Goal: Book appointment/travel/reservation

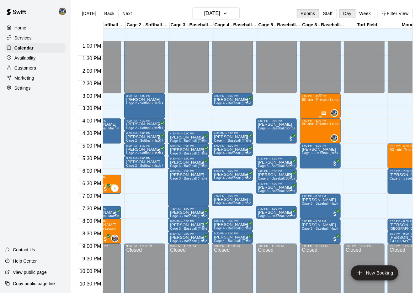
scroll to position [325, 23]
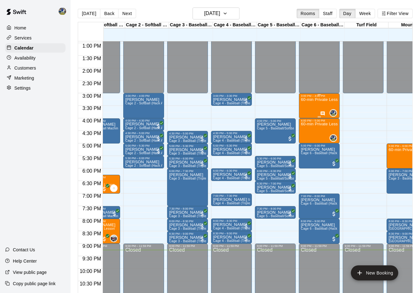
click at [313, 104] on div "60-min Private Lesson" at bounding box center [319, 244] width 37 height 293
click at [306, 135] on icon "delete" at bounding box center [308, 135] width 8 height 8
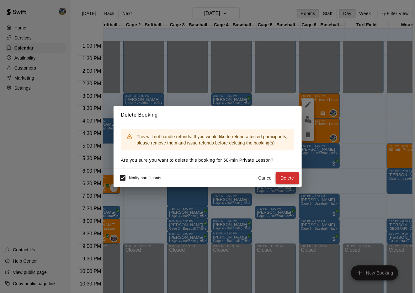
click at [277, 184] on button "Delete" at bounding box center [288, 179] width 24 height 12
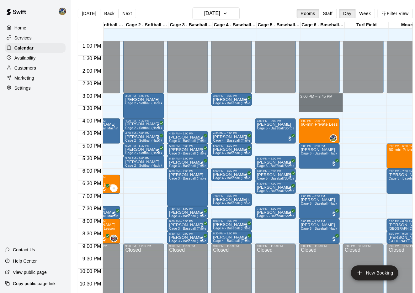
drag, startPoint x: 326, startPoint y: 97, endPoint x: 325, endPoint y: 111, distance: 13.8
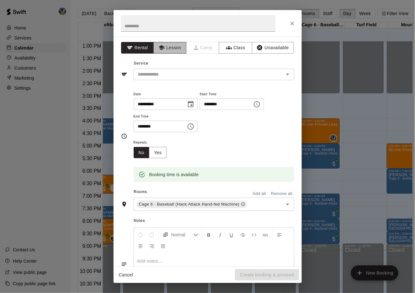
click at [175, 51] on button "Lesson" at bounding box center [169, 48] width 33 height 12
click at [175, 73] on input "text" at bounding box center [205, 75] width 138 height 8
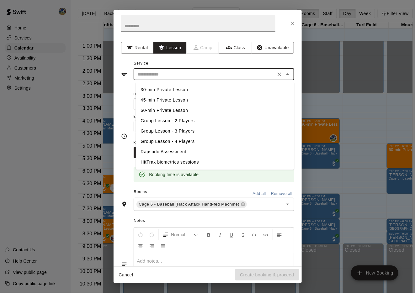
click at [165, 101] on li "45-min Private Lesson" at bounding box center [215, 100] width 159 height 10
type input "**********"
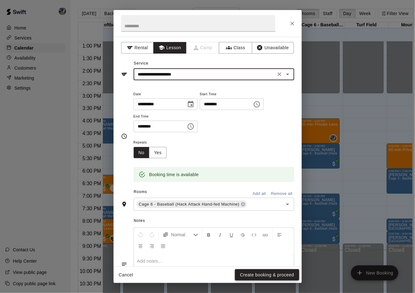
click at [248, 273] on button "Create booking & proceed" at bounding box center [267, 276] width 64 height 12
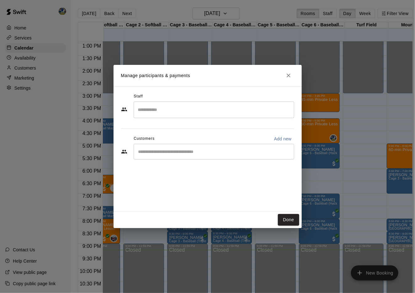
click at [204, 113] on input "Search staff" at bounding box center [214, 110] width 155 height 11
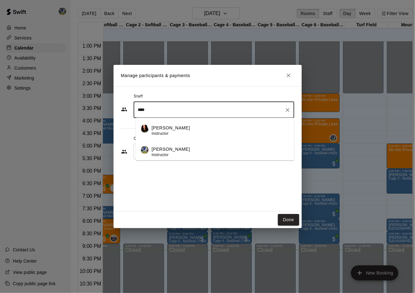
click at [202, 151] on div "[PERSON_NAME] Instructor" at bounding box center [220, 152] width 137 height 12
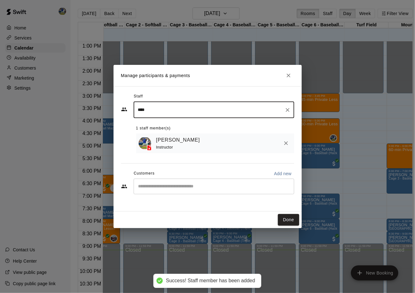
type input "****"
click at [197, 151] on div "[PERSON_NAME] Instructor" at bounding box center [215, 144] width 158 height 20
click at [188, 185] on input "Start typing to search customers..." at bounding box center [214, 187] width 155 height 6
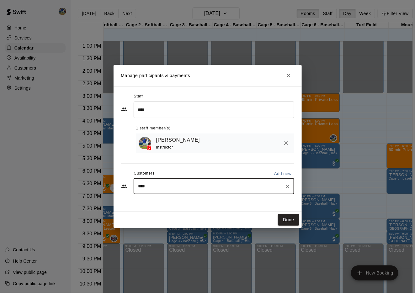
click at [188, 185] on input "****" at bounding box center [210, 187] width 146 height 6
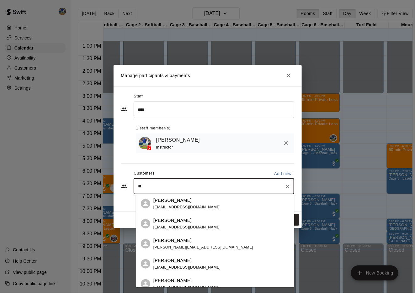
type input "*"
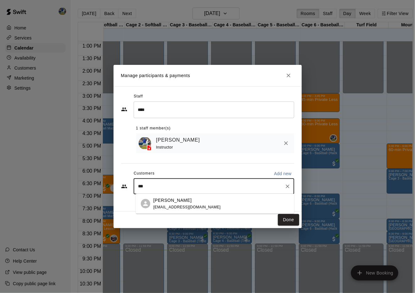
type input "****"
drag, startPoint x: 187, startPoint y: 194, endPoint x: 186, endPoint y: 199, distance: 5.4
click at [186, 199] on p "[PERSON_NAME]" at bounding box center [172, 200] width 38 height 7
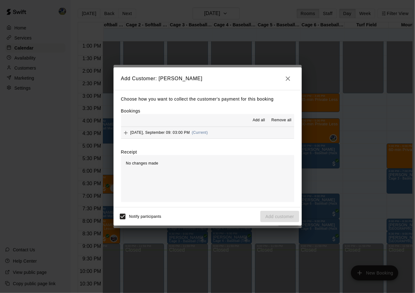
click at [157, 127] on hr at bounding box center [207, 127] width 173 height 0
click at [162, 135] on div "[DATE], September 09: 03:00 PM (Current)" at bounding box center [164, 132] width 87 height 9
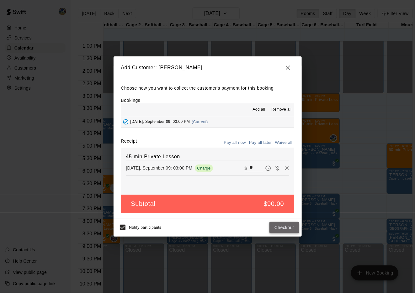
click at [285, 229] on button "Checkout" at bounding box center [285, 228] width 30 height 12
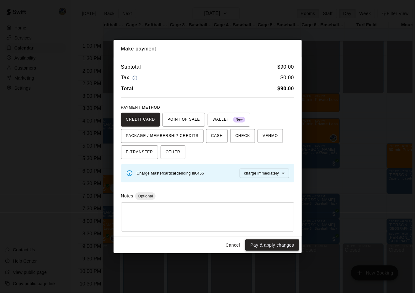
click at [270, 243] on button "Pay & apply changes" at bounding box center [272, 246] width 54 height 12
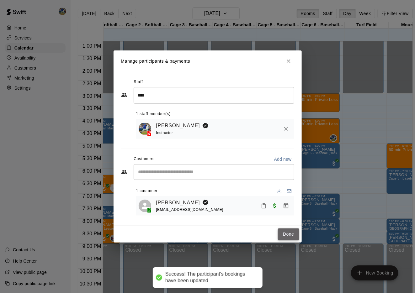
click at [290, 235] on button "Done" at bounding box center [288, 235] width 21 height 12
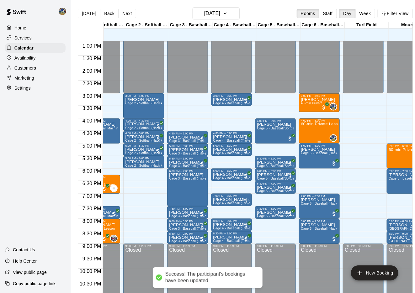
click at [321, 129] on div "60-min Private Lesson" at bounding box center [319, 269] width 37 height 293
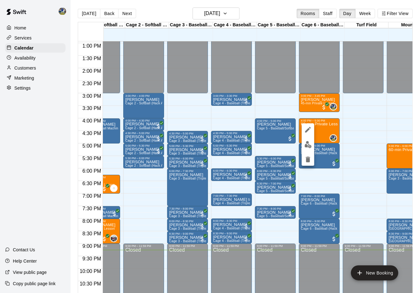
click at [311, 148] on img "edit" at bounding box center [308, 144] width 7 height 7
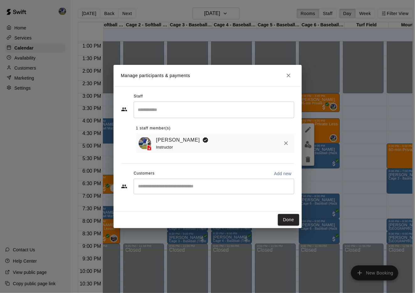
click at [201, 186] on input "Start typing to search customers..." at bounding box center [214, 187] width 155 height 6
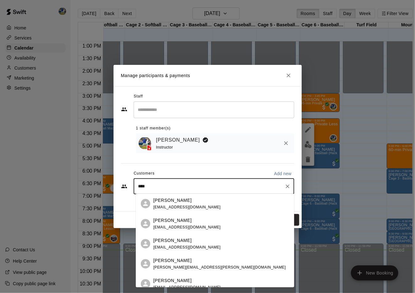
type input "*****"
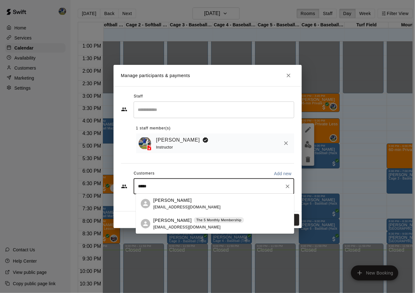
click at [191, 221] on div "[PERSON_NAME] The 5 Monthly Membership" at bounding box center [198, 221] width 91 height 7
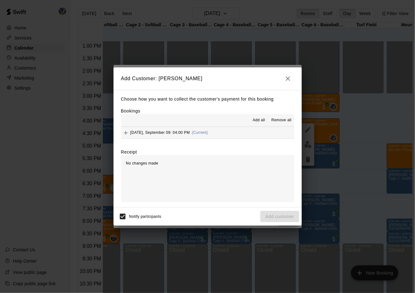
click at [166, 132] on span "[DATE], September 09: 04:00 PM" at bounding box center [161, 133] width 60 height 4
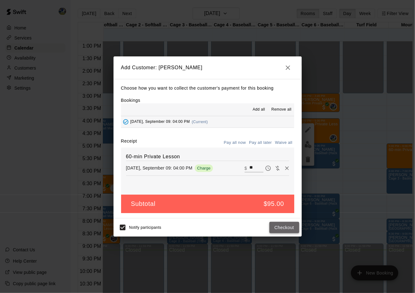
click at [282, 228] on button "Checkout" at bounding box center [285, 228] width 30 height 12
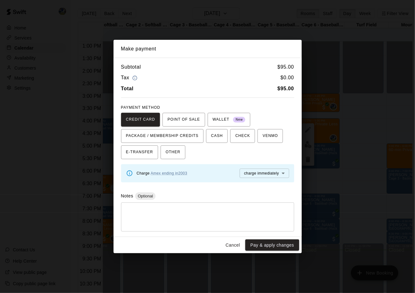
click at [270, 243] on button "Pay & apply changes" at bounding box center [272, 246] width 54 height 12
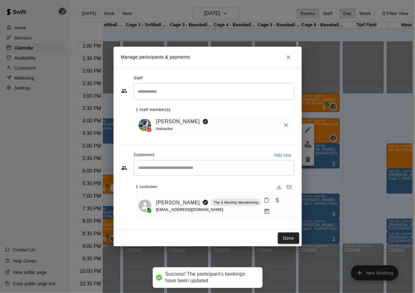
click at [293, 236] on button "Done" at bounding box center [288, 239] width 21 height 12
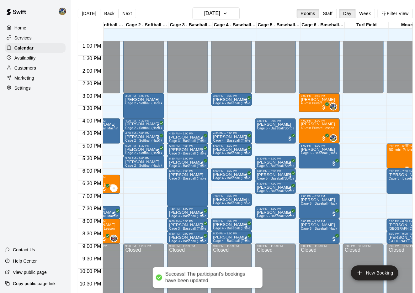
click at [398, 157] on div "60-min Private Lesson" at bounding box center [407, 294] width 37 height 293
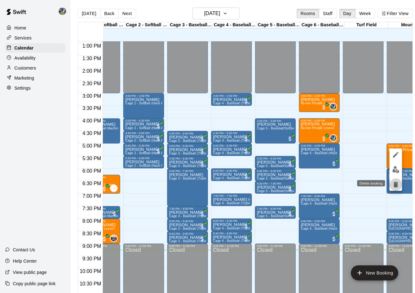
click at [397, 184] on icon "delete" at bounding box center [396, 185] width 4 height 6
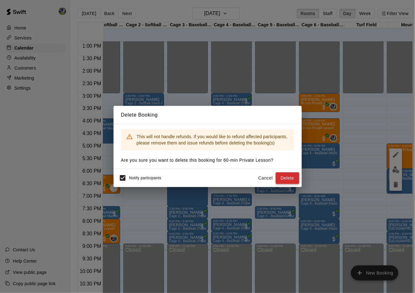
click at [289, 181] on button "Delete" at bounding box center [288, 179] width 24 height 12
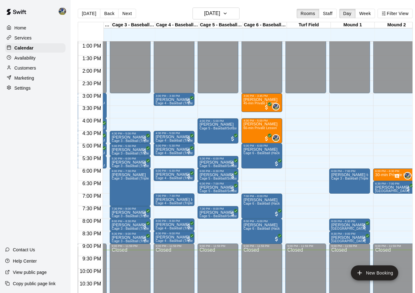
scroll to position [325, 88]
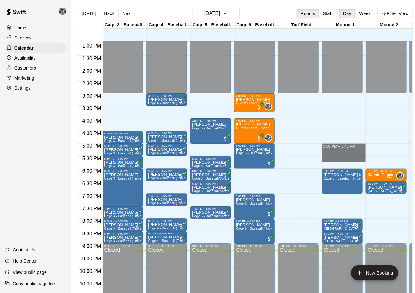
drag, startPoint x: 346, startPoint y: 146, endPoint x: 346, endPoint y: 159, distance: 12.9
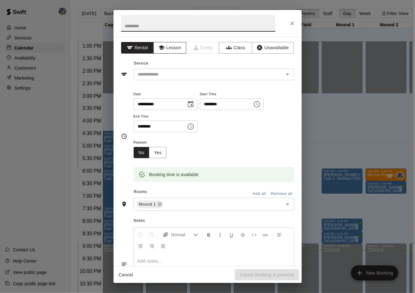
click at [165, 45] on icon "button" at bounding box center [162, 48] width 6 height 6
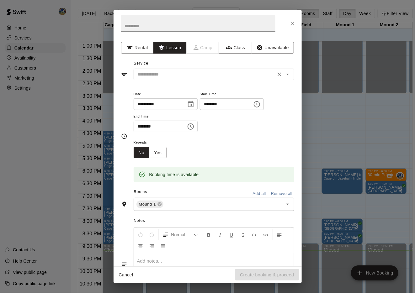
click at [166, 69] on div "​" at bounding box center [214, 75] width 161 height 12
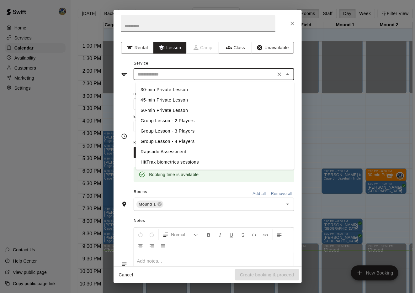
click at [162, 98] on li "45-min Private Lesson" at bounding box center [215, 100] width 159 height 10
type input "**********"
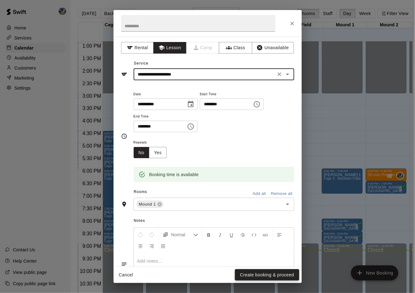
click at [249, 277] on button "Create booking & proceed" at bounding box center [267, 276] width 64 height 12
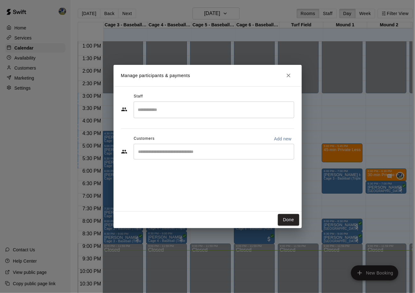
click at [200, 113] on input "Search staff" at bounding box center [214, 110] width 155 height 11
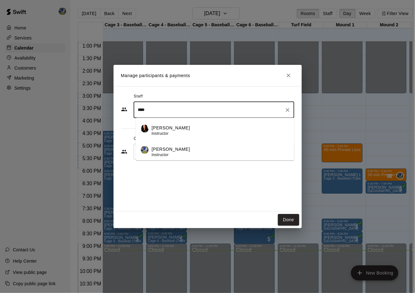
click at [197, 151] on div "[PERSON_NAME] Instructor" at bounding box center [220, 152] width 137 height 12
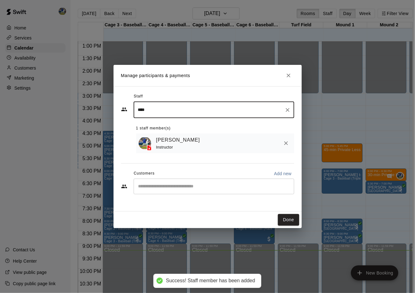
type input "****"
click at [187, 151] on div "[PERSON_NAME] Instructor" at bounding box center [215, 144] width 158 height 20
click at [183, 188] on input "Start typing to search customers..." at bounding box center [214, 187] width 155 height 6
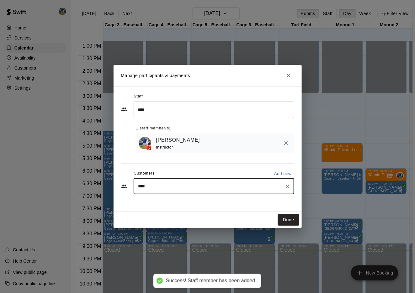
type input "*****"
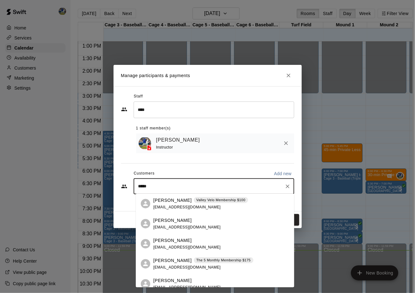
click at [177, 245] on span "[EMAIL_ADDRESS][DOMAIN_NAME]" at bounding box center [186, 247] width 67 height 4
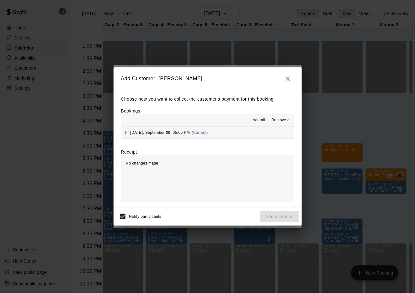
click at [154, 138] on div "[DATE], September 09: 05:00 PM (Current)" at bounding box center [164, 132] width 87 height 9
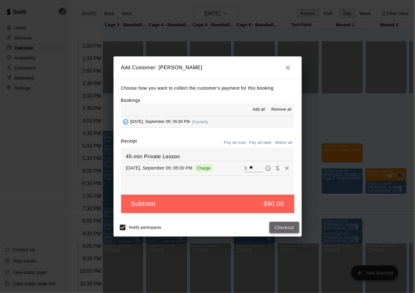
click at [283, 233] on button "Checkout" at bounding box center [285, 228] width 30 height 12
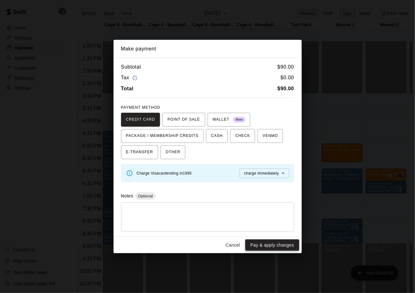
click at [277, 250] on button "Pay & apply changes" at bounding box center [272, 246] width 54 height 12
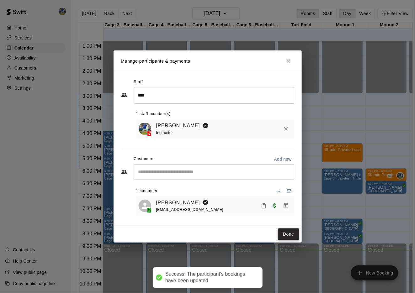
click at [282, 235] on button "Done" at bounding box center [288, 235] width 21 height 12
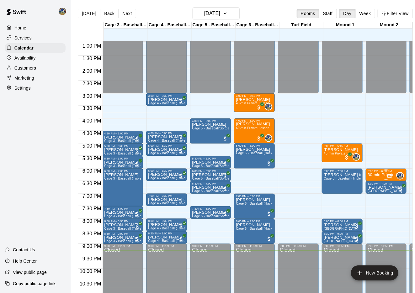
click at [380, 175] on p "30-min Private Lesson" at bounding box center [386, 175] width 37 height 0
click at [374, 198] on img "edit" at bounding box center [375, 196] width 7 height 7
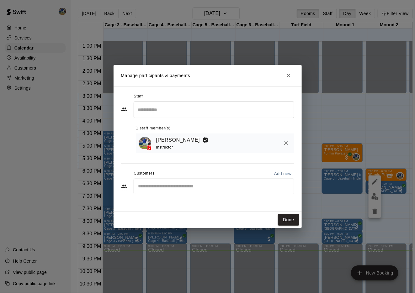
click at [193, 191] on div "​" at bounding box center [214, 187] width 161 height 16
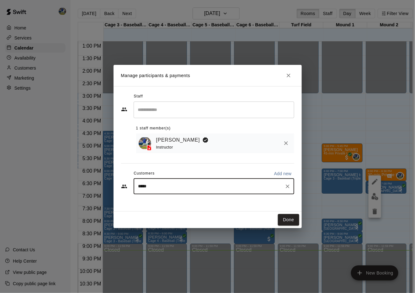
type input "******"
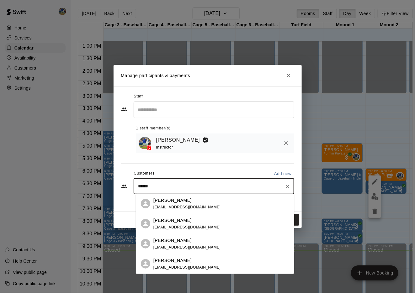
click at [185, 226] on span "[EMAIL_ADDRESS][DOMAIN_NAME]" at bounding box center [186, 227] width 67 height 4
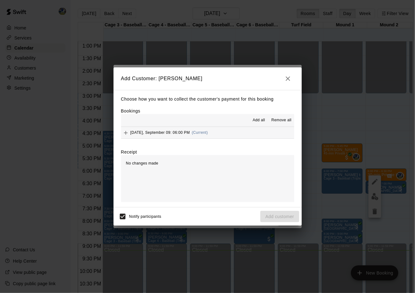
click at [170, 131] on span "[DATE], September 09: 06:00 PM" at bounding box center [161, 133] width 60 height 4
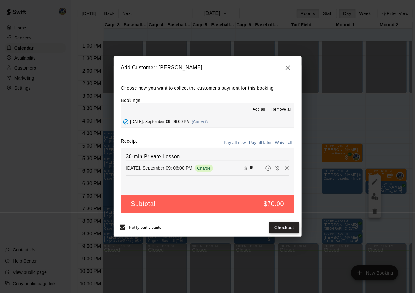
click at [282, 229] on button "Checkout" at bounding box center [285, 228] width 30 height 12
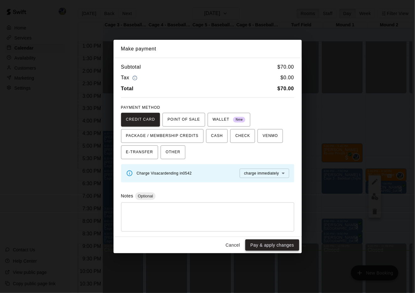
click at [281, 249] on button "Pay & apply changes" at bounding box center [272, 246] width 54 height 12
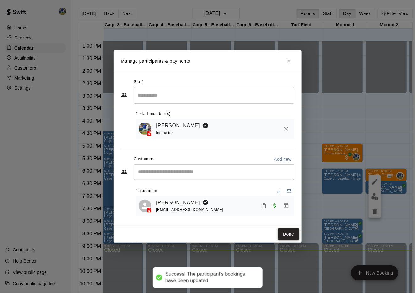
click at [289, 237] on button "Done" at bounding box center [288, 235] width 21 height 12
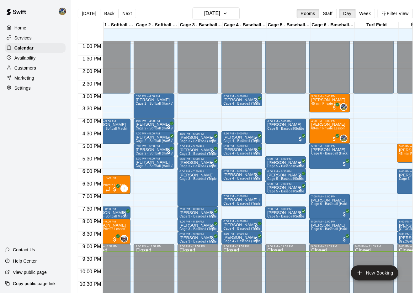
scroll to position [325, 0]
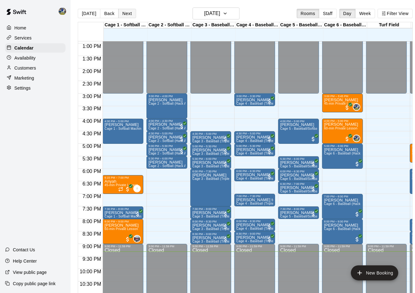
click at [125, 11] on button "Next" at bounding box center [127, 13] width 18 height 9
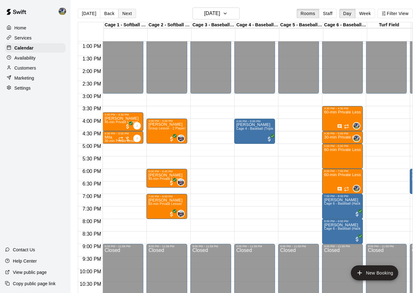
click at [131, 10] on button "Next" at bounding box center [127, 13] width 18 height 9
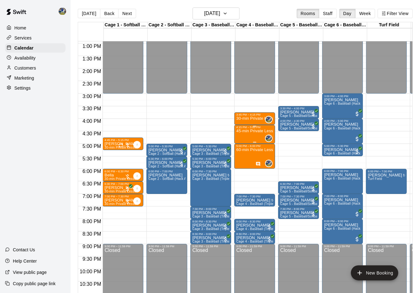
click at [254, 132] on p "45-min Private Lesson" at bounding box center [254, 132] width 37 height 0
click at [304, 148] on div at bounding box center [207, 146] width 415 height 293
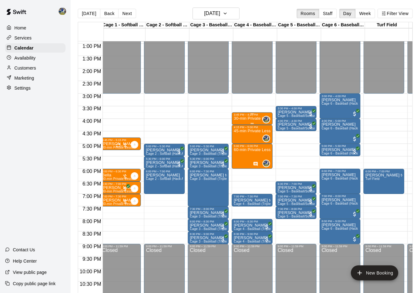
scroll to position [0, 0]
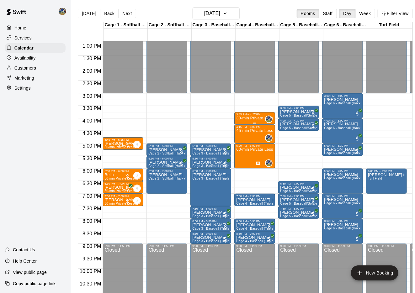
click at [245, 114] on div "3:45 PM – 4:15 PM" at bounding box center [254, 114] width 37 height 3
click at [241, 125] on button "edit" at bounding box center [243, 119] width 13 height 13
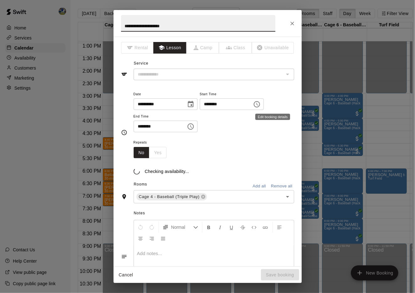
type input "**********"
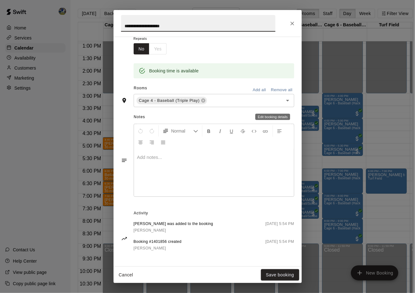
scroll to position [104, 0]
click at [291, 24] on icon "Close" at bounding box center [292, 23] width 6 height 6
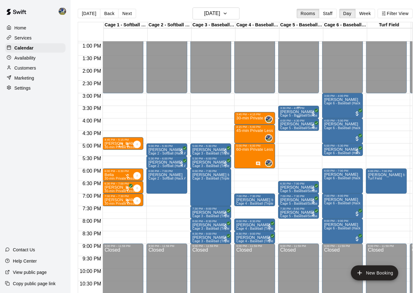
click at [298, 112] on p "[PERSON_NAME]" at bounding box center [298, 112] width 37 height 0
click at [288, 119] on icon "edit" at bounding box center [288, 119] width 6 height 6
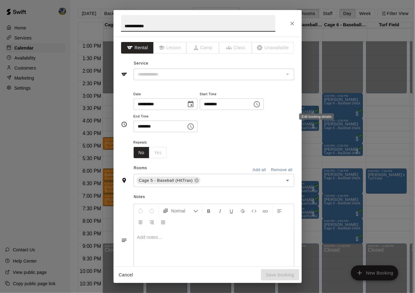
type input "**********"
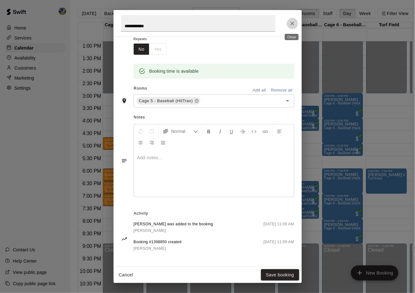
click at [294, 19] on button "Close" at bounding box center [292, 23] width 11 height 11
